Goal: Navigation & Orientation: Find specific page/section

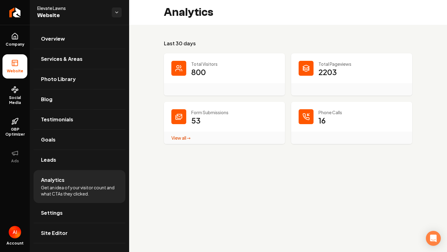
click at [302, 120] on icon "Main content area" at bounding box center [305, 116] width 7 height 7
click at [177, 137] on link "View all → Form Submissions stats" at bounding box center [180, 138] width 19 height 6
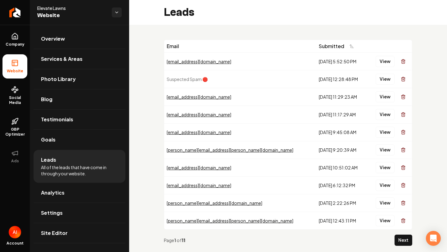
click at [385, 73] on div "View" at bounding box center [389, 79] width 40 height 12
click at [385, 75] on button "View" at bounding box center [384, 79] width 19 height 11
click at [381, 97] on button "View" at bounding box center [384, 96] width 19 height 11
click at [57, 100] on link "Blog" at bounding box center [80, 99] width 92 height 20
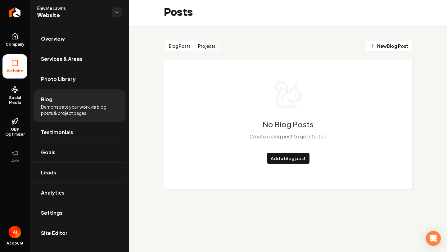
click at [205, 42] on button "Projects" at bounding box center [206, 46] width 25 height 10
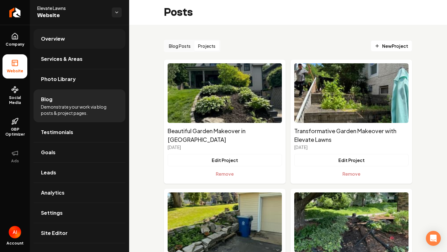
click at [92, 36] on link "Overview" at bounding box center [80, 39] width 92 height 20
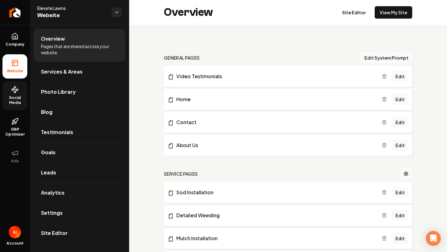
click at [20, 98] on span "Social Media" at bounding box center [14, 100] width 25 height 10
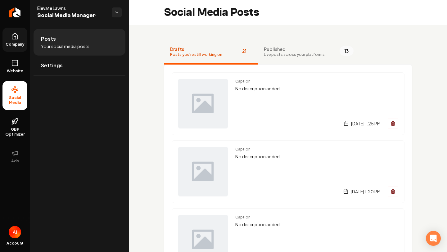
click at [19, 41] on link "Company" at bounding box center [14, 40] width 25 height 24
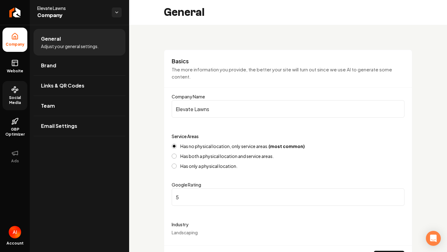
click at [13, 111] on ul "Company Website Social Media GBP Optimizer Ads" at bounding box center [15, 98] width 30 height 146
click at [17, 126] on link "GBP Optimizer" at bounding box center [14, 127] width 25 height 29
